Goal: Task Accomplishment & Management: Manage account settings

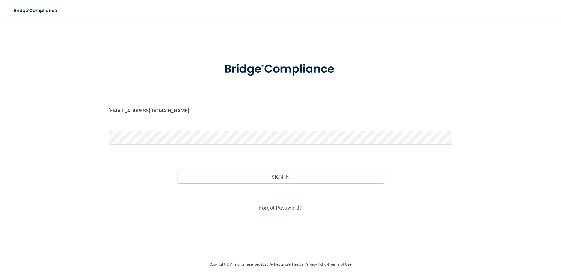
click at [173, 108] on input "[EMAIL_ADDRESS][DOMAIN_NAME]" at bounding box center [281, 110] width 344 height 13
type input "[EMAIL_ADDRESS][DOMAIN_NAME]"
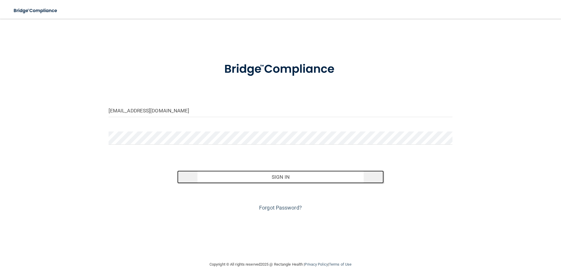
click at [216, 174] on button "Sign In" at bounding box center [280, 177] width 207 height 13
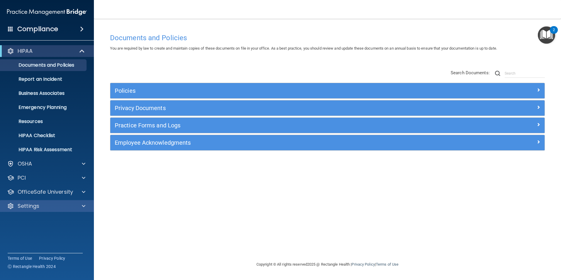
click at [68, 202] on div "Settings" at bounding box center [47, 206] width 94 height 12
click at [85, 207] on span at bounding box center [84, 206] width 4 height 7
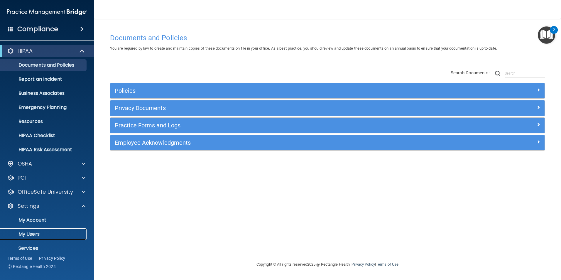
click at [50, 235] on p "My Users" at bounding box center [44, 234] width 80 height 6
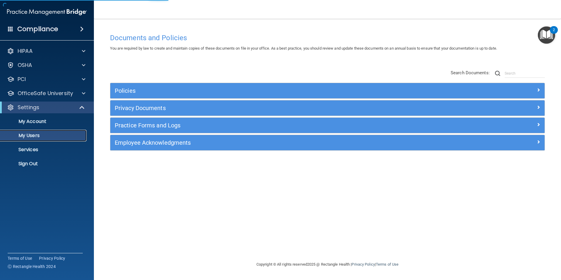
select select "20"
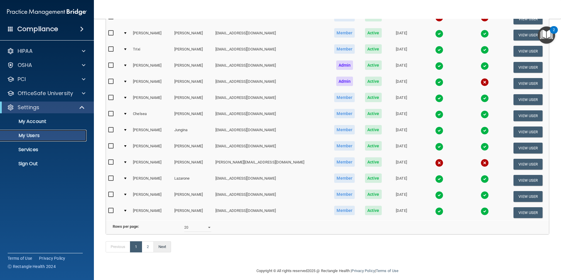
scroll to position [206, 0]
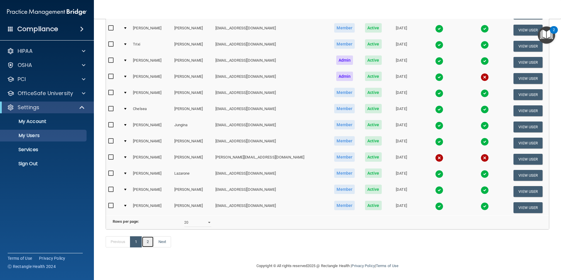
click at [149, 244] on link "2" at bounding box center [148, 241] width 12 height 11
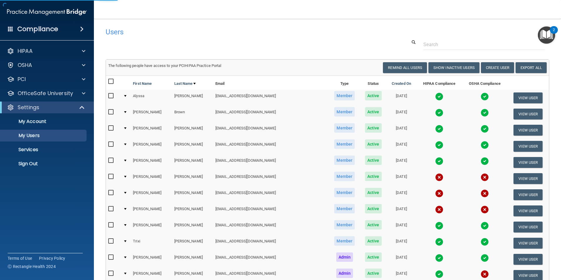
select select "20"
